Goal: Transaction & Acquisition: Purchase product/service

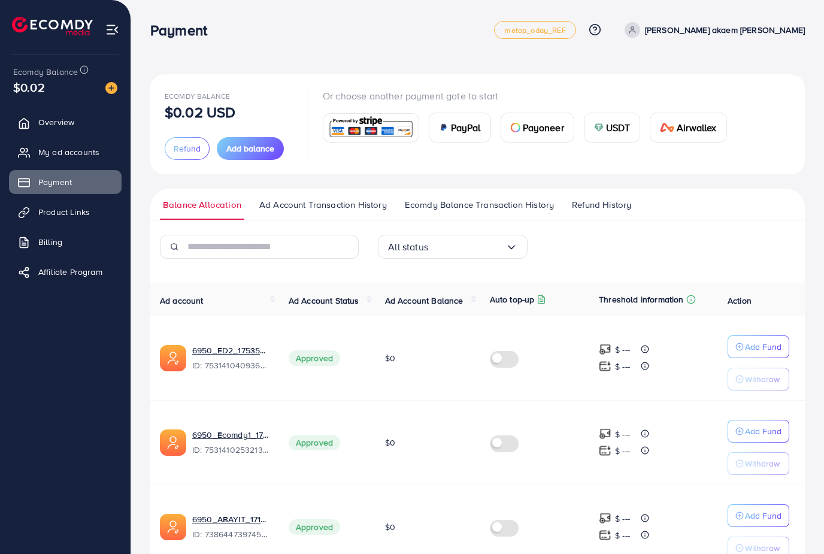
click at [259, 156] on button "Add balance" at bounding box center [250, 148] width 67 height 23
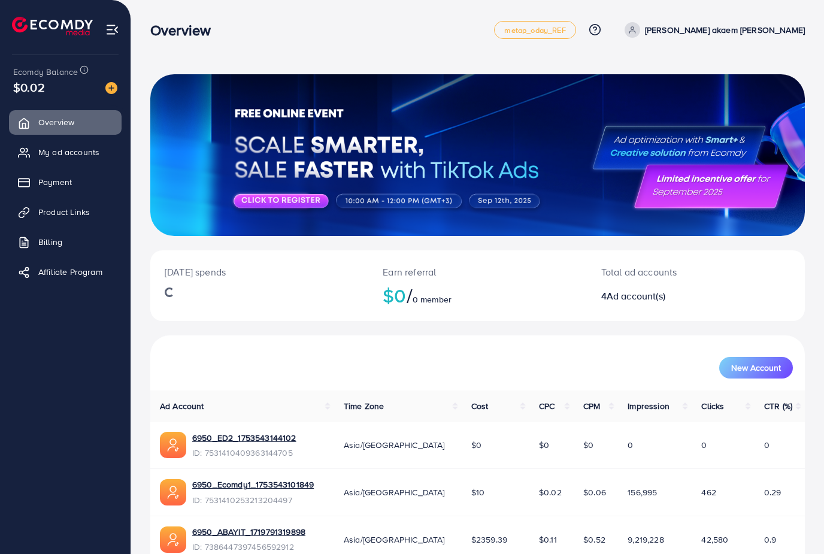
click at [62, 170] on link "Payment" at bounding box center [65, 182] width 113 height 24
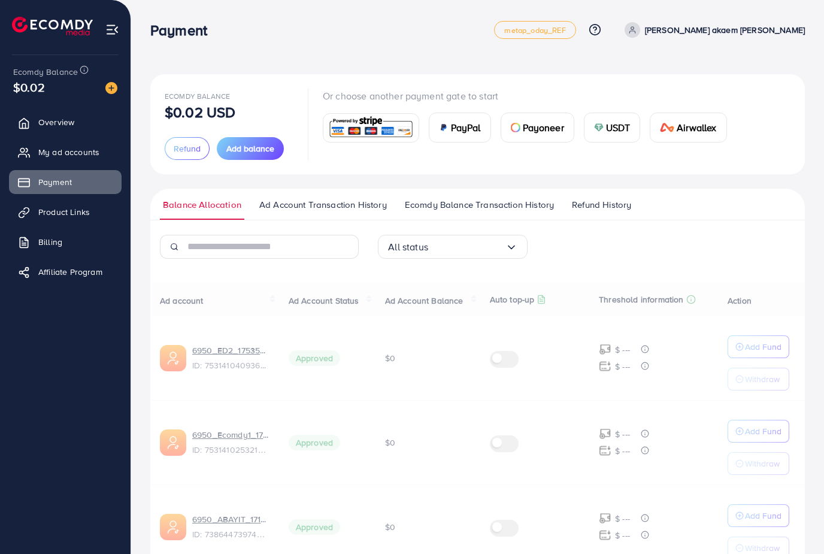
click at [65, 180] on span "Payment" at bounding box center [55, 182] width 34 height 12
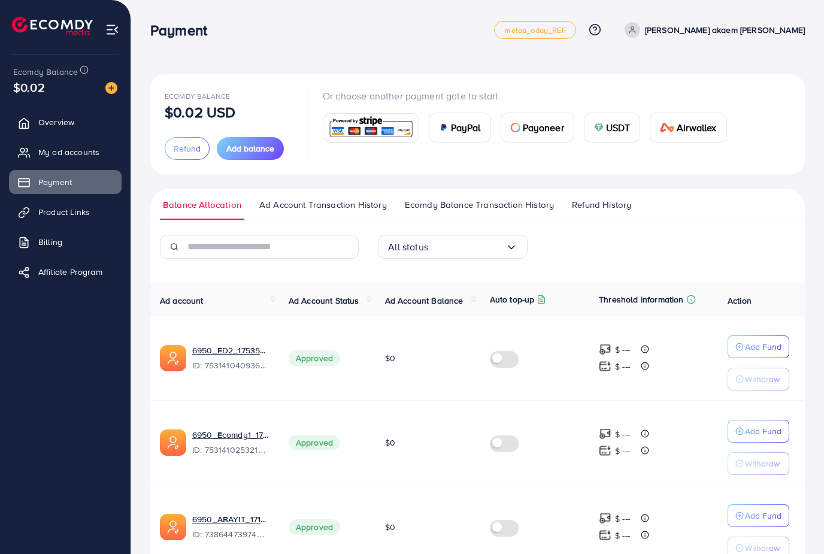
click at [270, 152] on span "Add balance" at bounding box center [250, 149] width 48 height 12
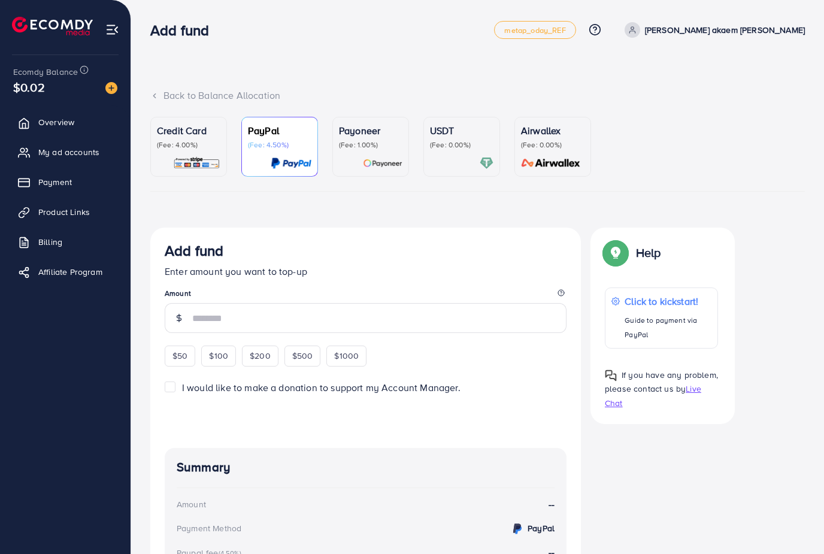
click at [206, 147] on p "(Fee: 4.00%)" at bounding box center [188, 145] width 63 height 10
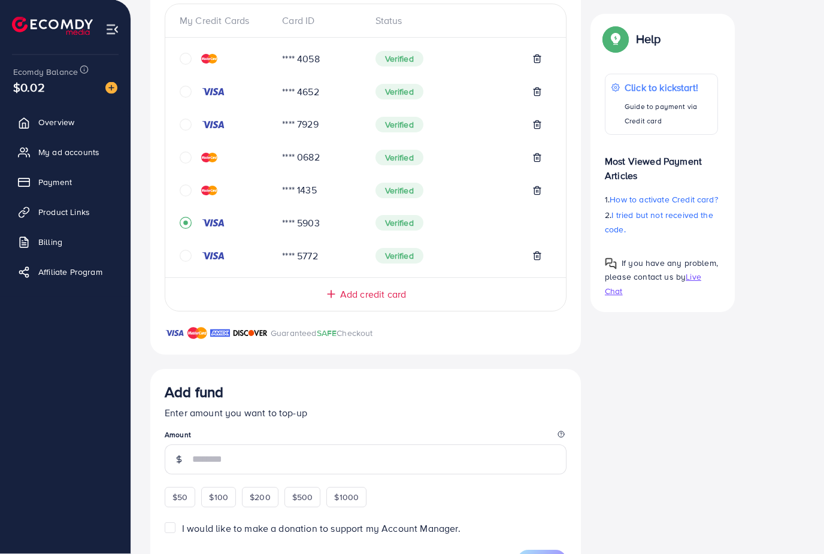
scroll to position [297, 0]
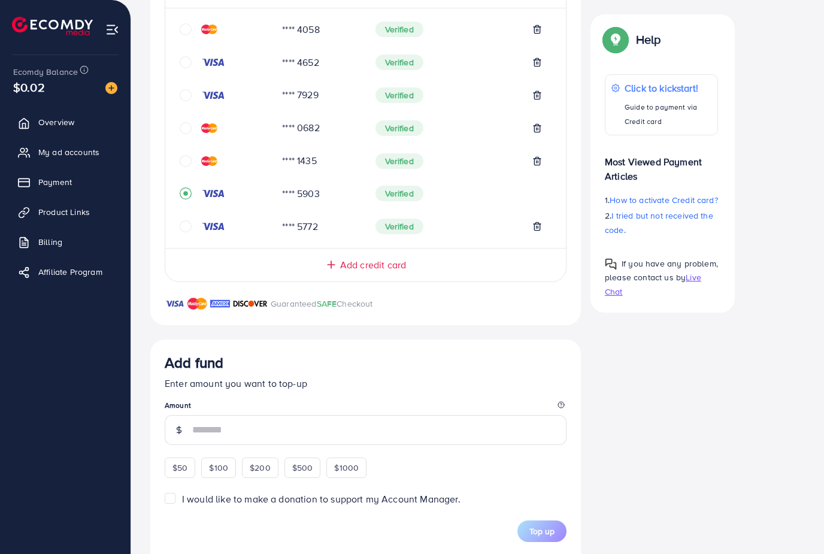
click at [196, 221] on div at bounding box center [226, 226] width 93 height 12
click at [187, 229] on icon "circle" at bounding box center [186, 226] width 12 height 12
click at [324, 425] on input "number" at bounding box center [379, 430] width 374 height 30
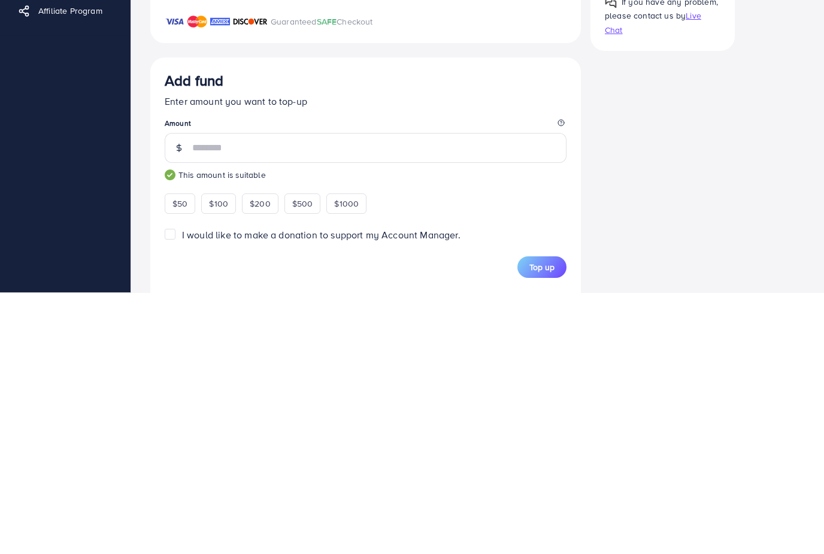
type input "***"
click at [529, 523] on span "Top up" at bounding box center [541, 529] width 25 height 12
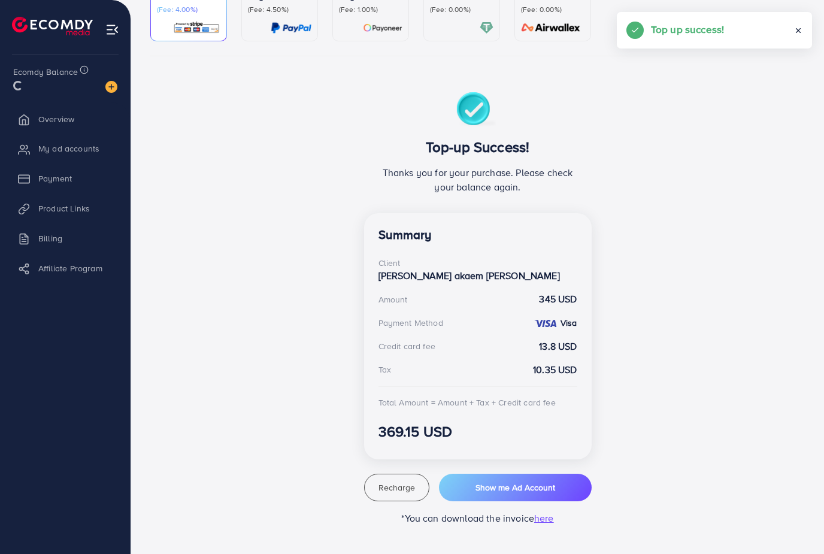
scroll to position [83, 0]
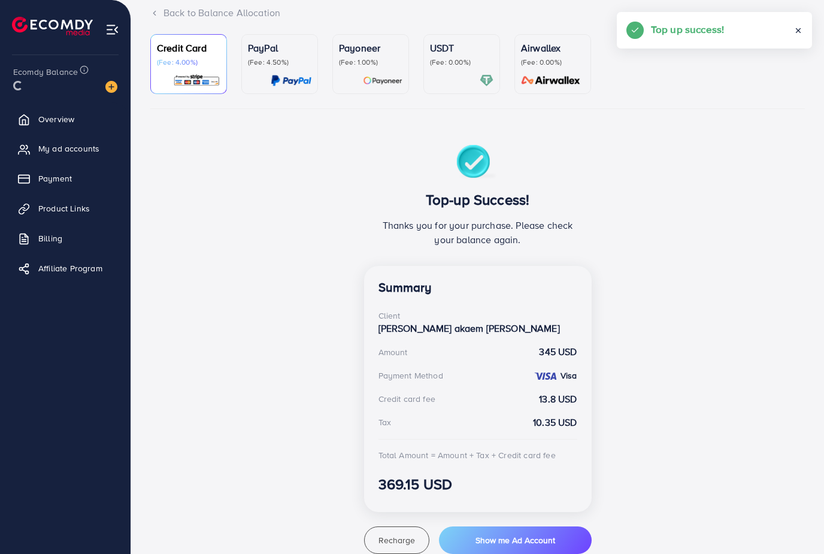
click at [400, 534] on span "Recharge" at bounding box center [397, 540] width 37 height 12
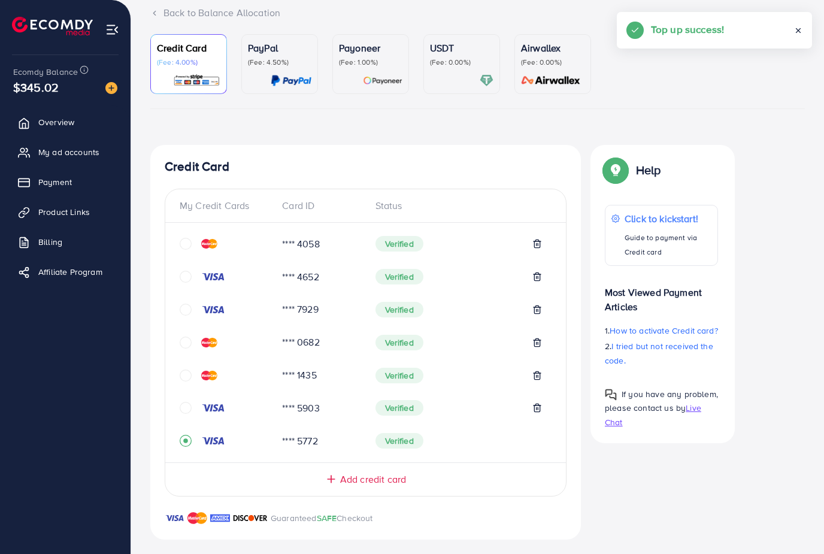
click at [80, 155] on span "My ad accounts" at bounding box center [68, 152] width 61 height 12
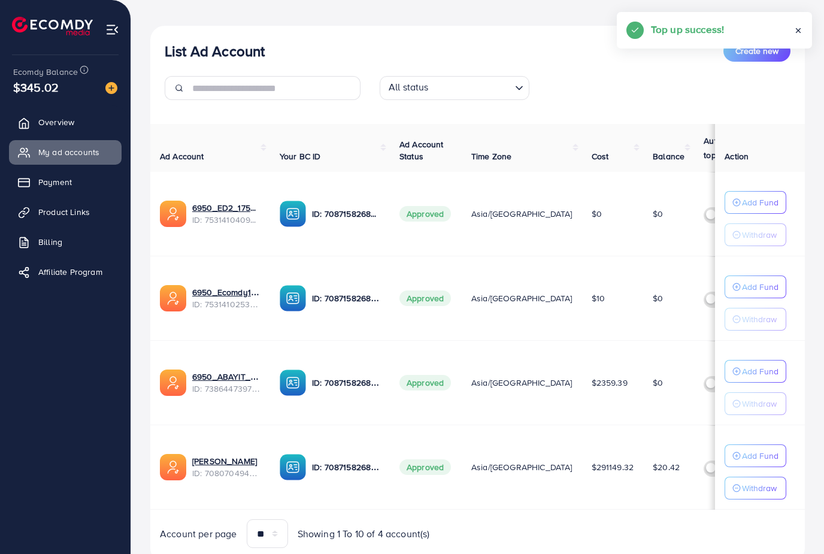
scroll to position [128, 0]
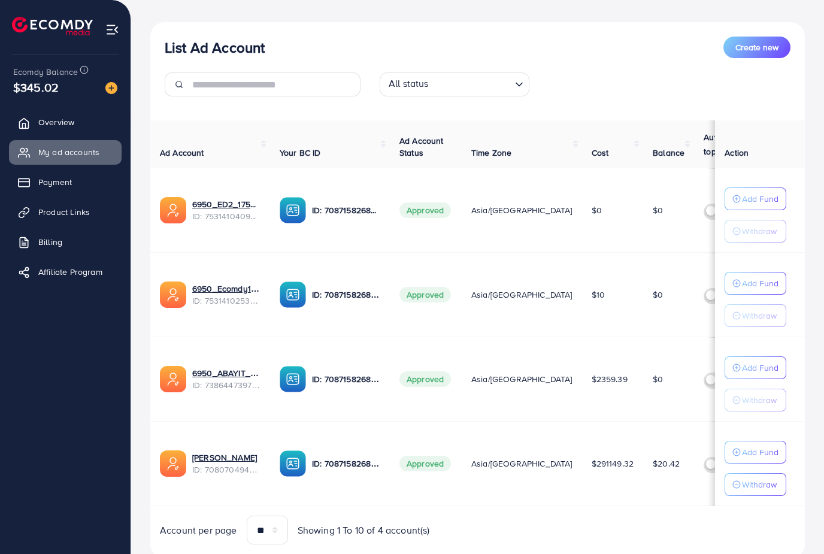
click at [768, 450] on p "Add Fund" at bounding box center [760, 452] width 37 height 14
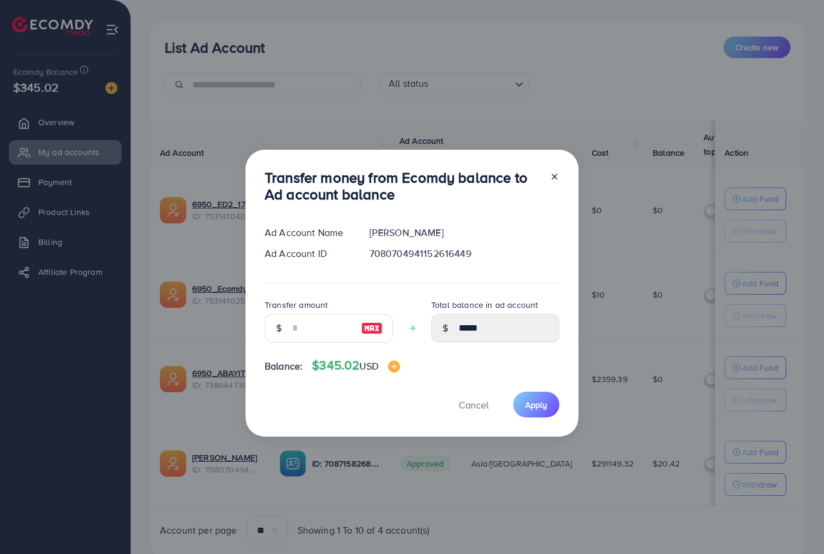
click at [374, 335] on img at bounding box center [372, 328] width 22 height 14
type input "***"
type input "******"
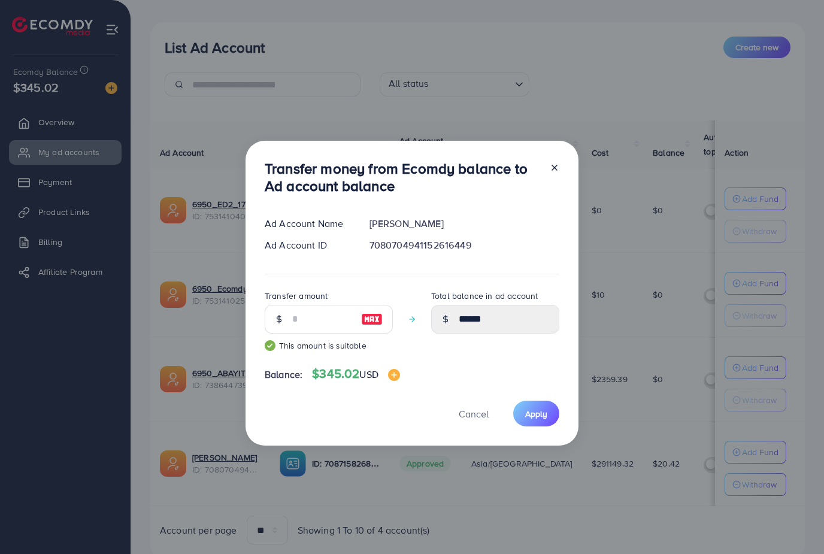
click at [538, 426] on button "Apply" at bounding box center [536, 414] width 46 height 26
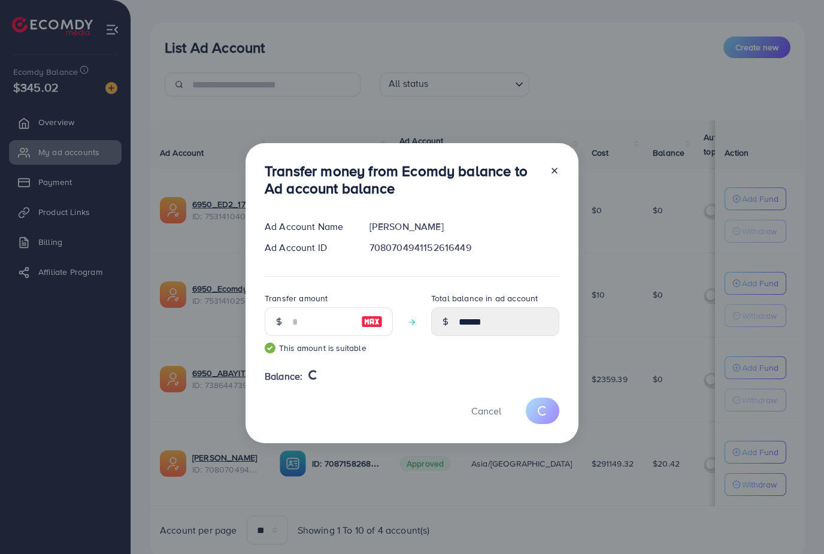
type input "*****"
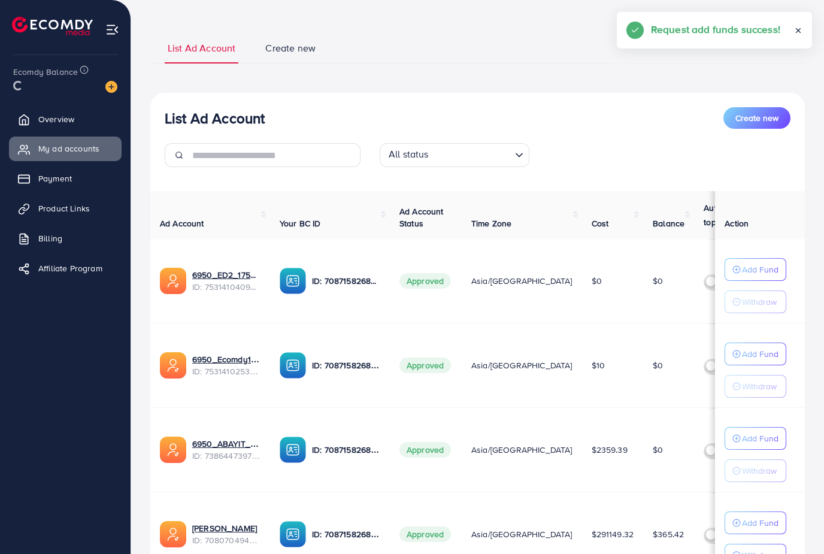
scroll to position [0, 0]
